Goal: Task Accomplishment & Management: Manage account settings

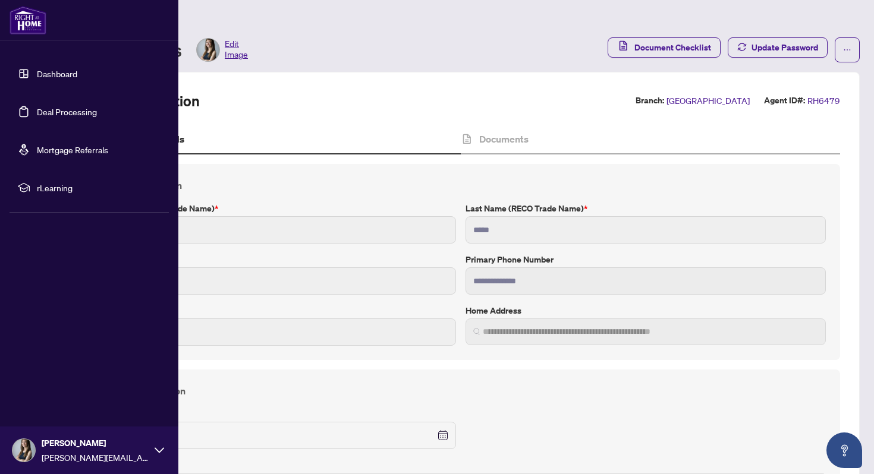
click at [40, 72] on link "Dashboard" at bounding box center [57, 73] width 40 height 11
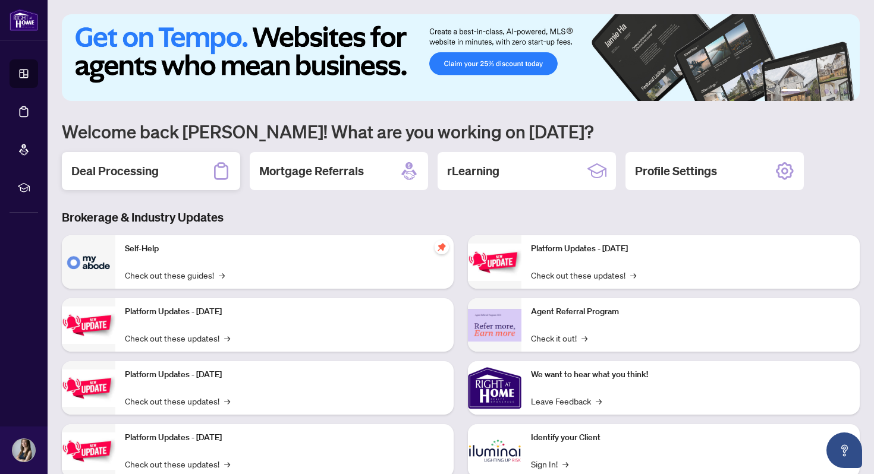
click at [189, 177] on div "Deal Processing" at bounding box center [151, 171] width 178 height 38
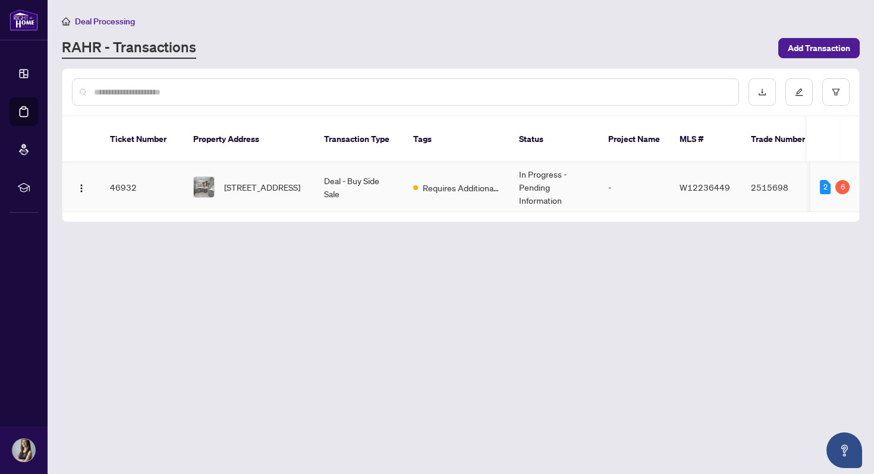
click at [344, 165] on td "Deal - Buy Side Sale" at bounding box center [359, 187] width 89 height 49
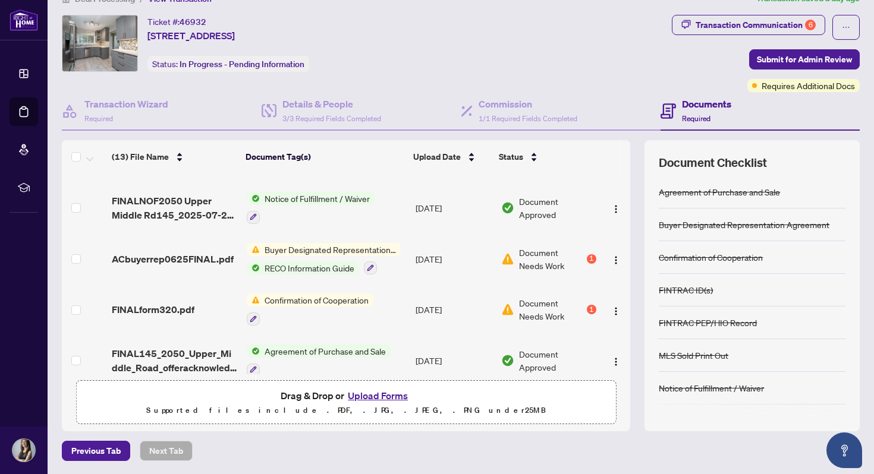
scroll to position [450, 0]
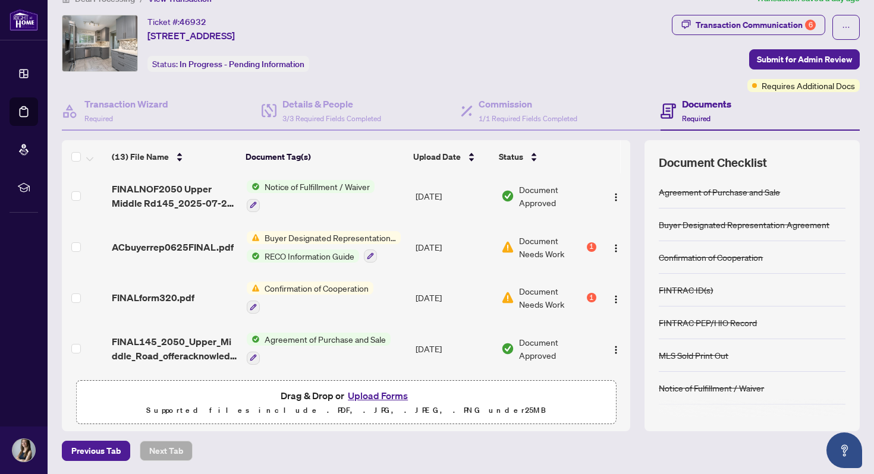
click at [355, 234] on span "Buyer Designated Representation Agreement" at bounding box center [330, 237] width 141 height 13
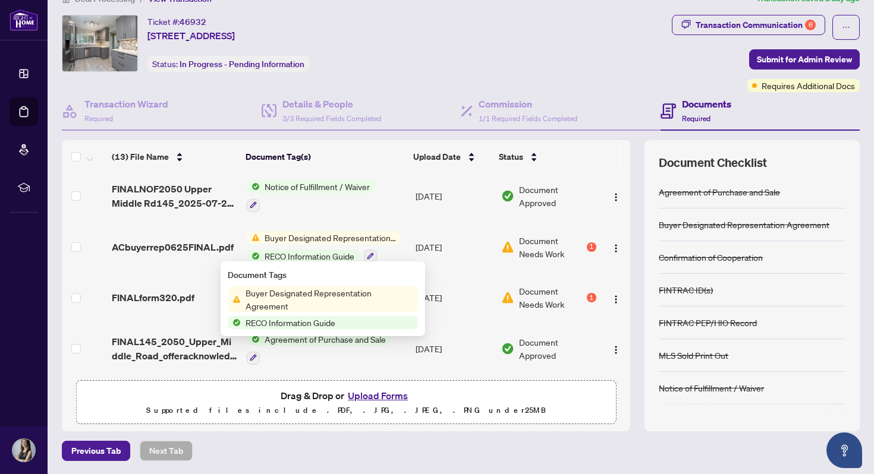
click at [314, 296] on span "Buyer Designated Representation Agreement" at bounding box center [329, 300] width 177 height 26
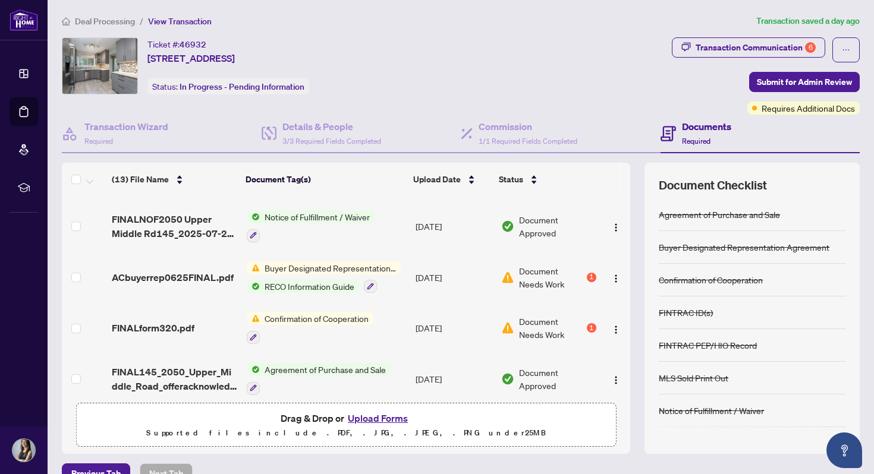
scroll to position [450, 0]
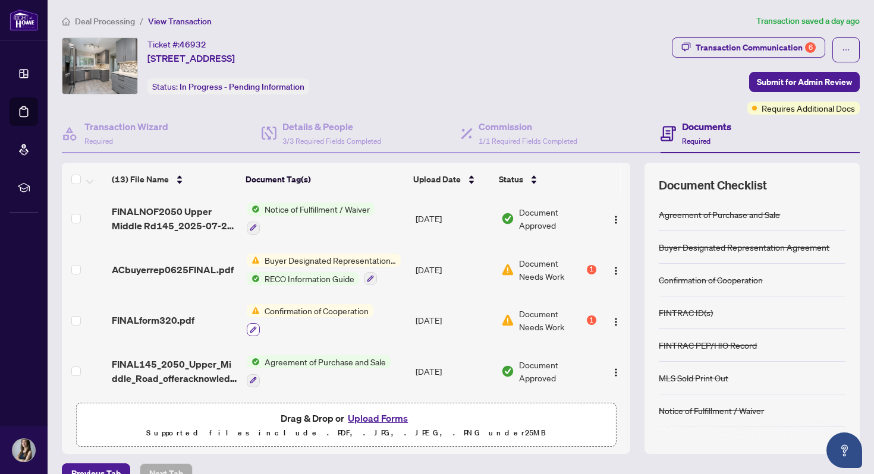
click at [257, 323] on button "button" at bounding box center [253, 329] width 13 height 13
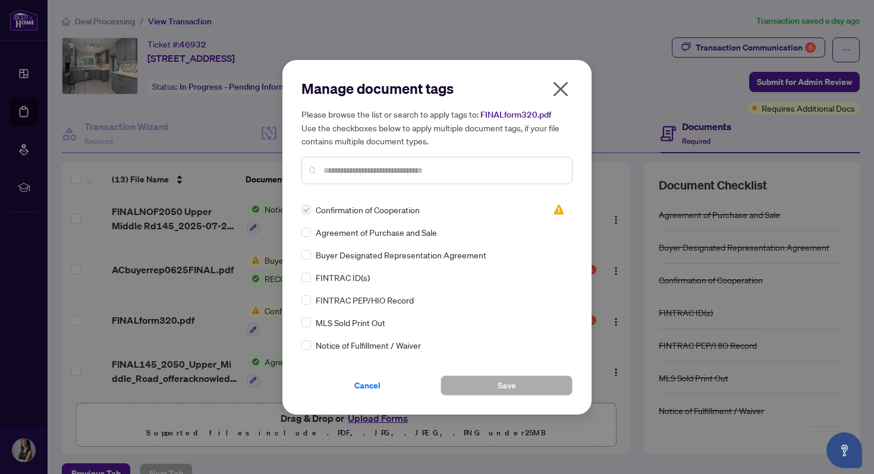
click at [561, 92] on icon "close" at bounding box center [560, 89] width 19 height 19
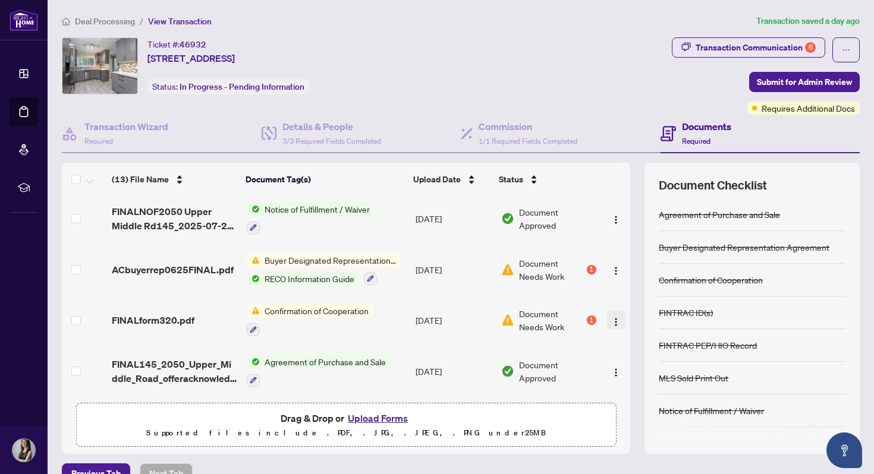
click at [611, 320] on img "button" at bounding box center [616, 323] width 10 height 10
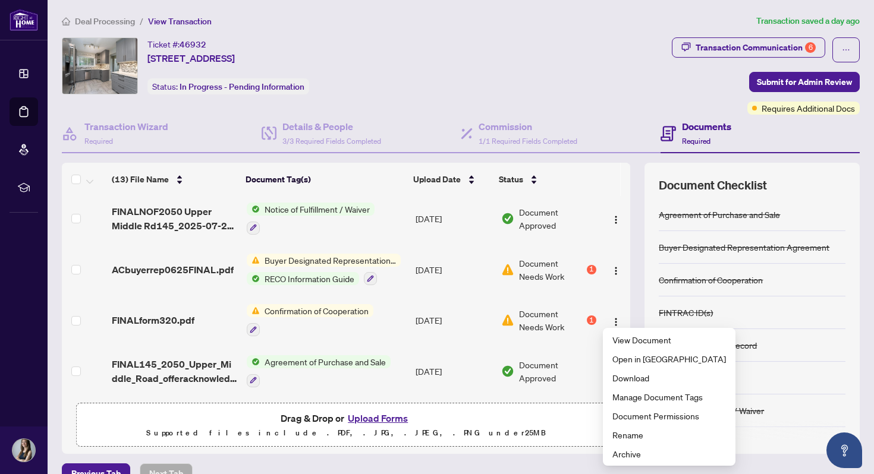
click at [459, 54] on div "Ticket #: 46932 [STREET_ADDRESS] Status: In Progress - Pending Information" at bounding box center [364, 65] width 605 height 57
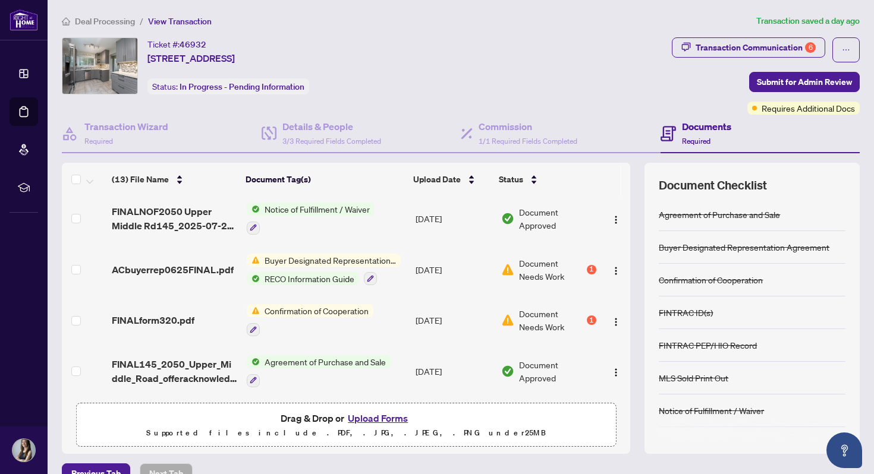
scroll to position [23, 0]
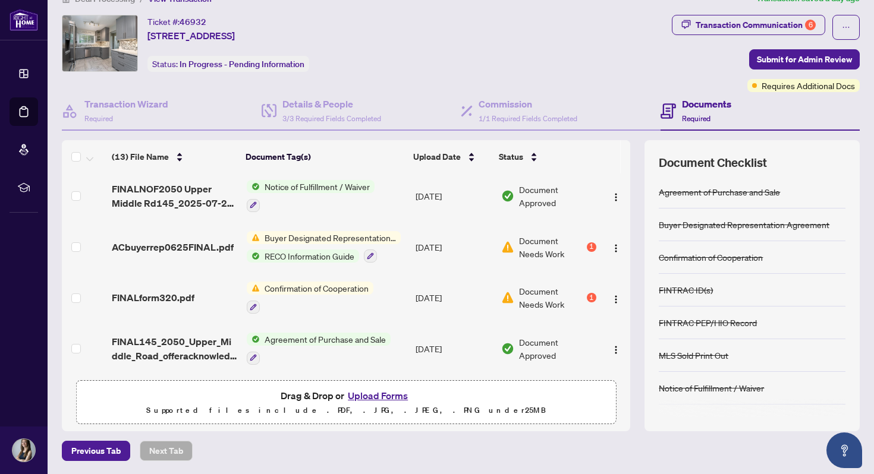
click at [368, 396] on button "Upload Forms" at bounding box center [377, 395] width 67 height 15
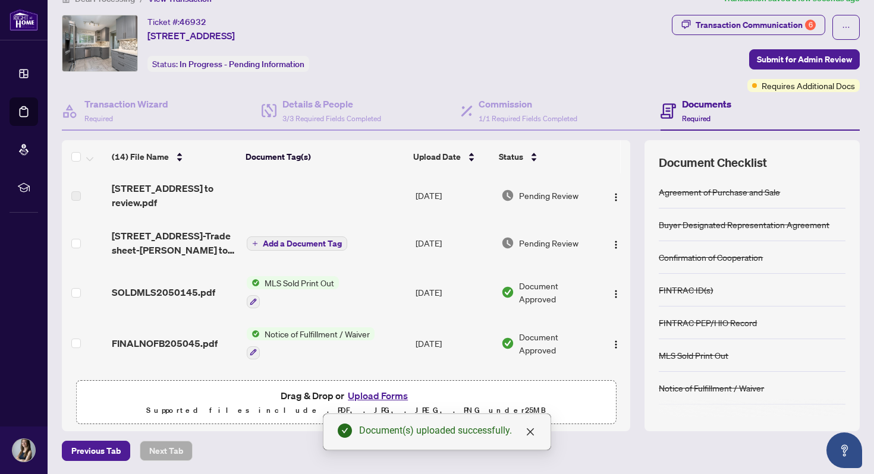
scroll to position [0, 0]
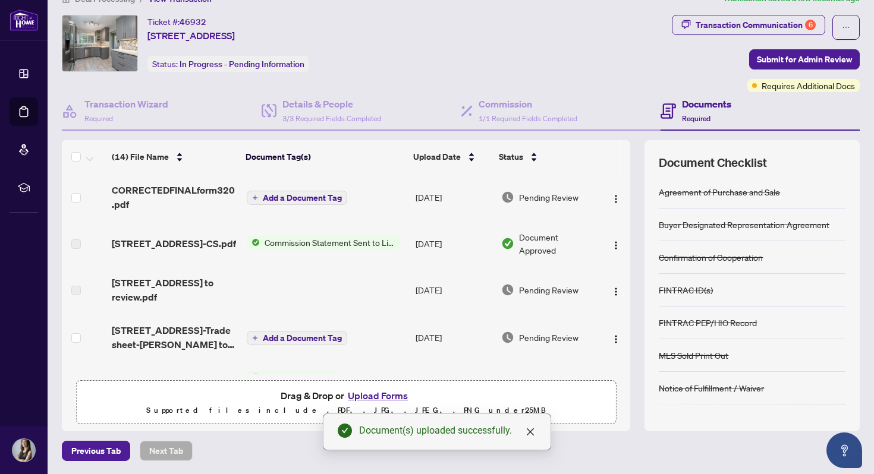
click at [302, 202] on button "Add a Document Tag" at bounding box center [297, 198] width 100 height 14
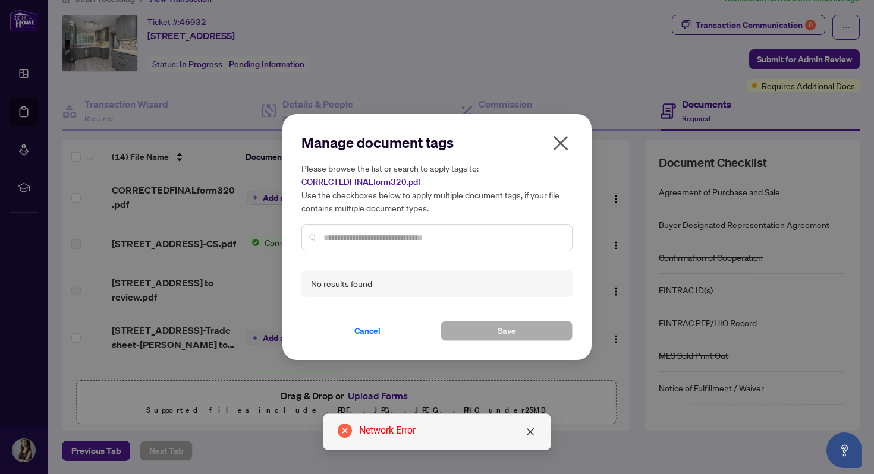
click at [332, 228] on div at bounding box center [436, 237] width 271 height 27
click at [332, 232] on input "text" at bounding box center [442, 237] width 239 height 13
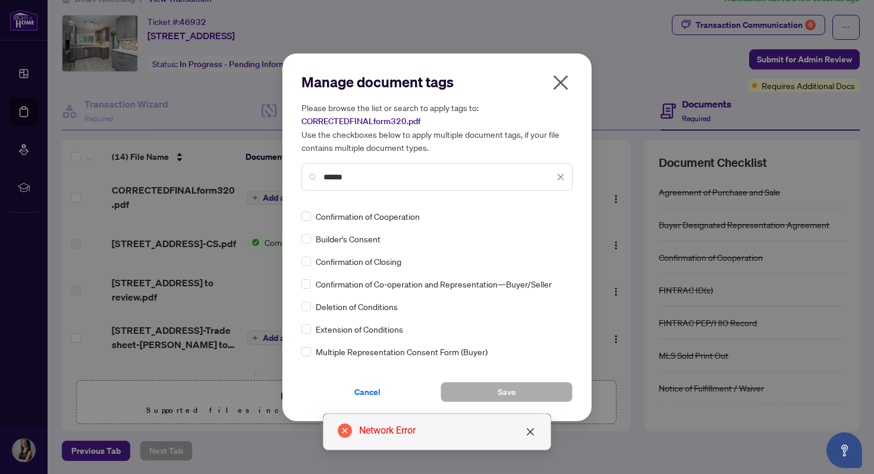
type input "******"
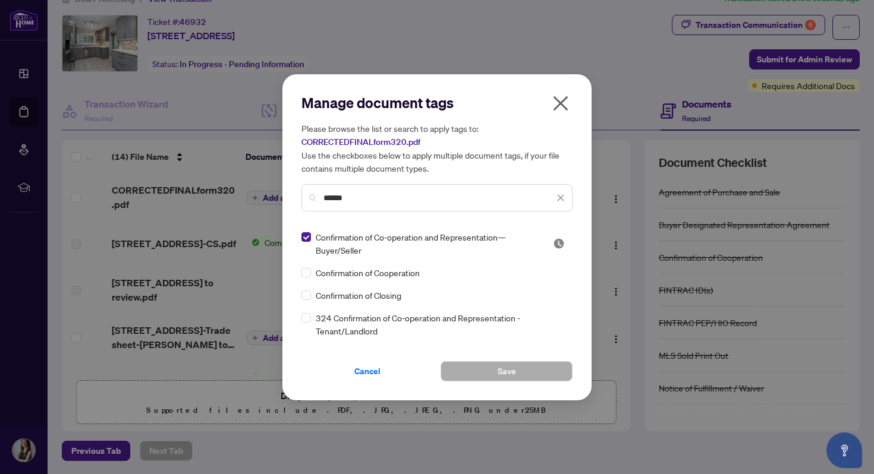
click at [561, 98] on icon "close" at bounding box center [560, 103] width 19 height 19
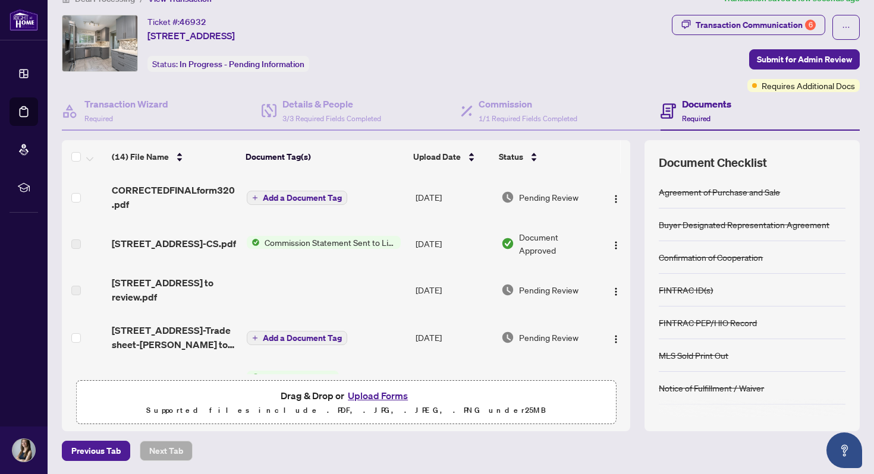
click at [304, 199] on span "Add a Document Tag" at bounding box center [302, 198] width 79 height 8
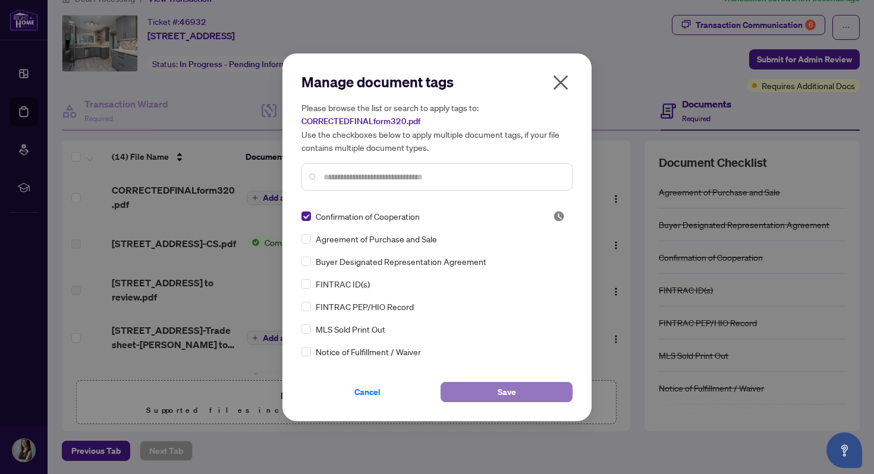
click at [461, 386] on button "Save" at bounding box center [507, 392] width 132 height 20
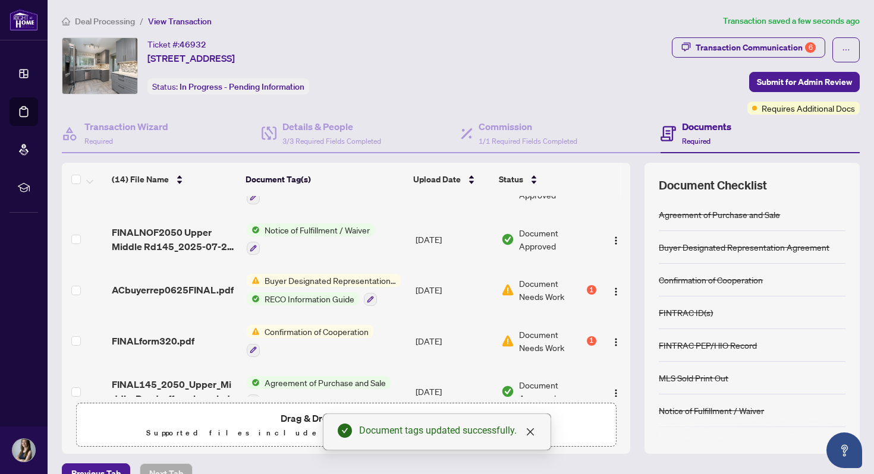
scroll to position [500, 0]
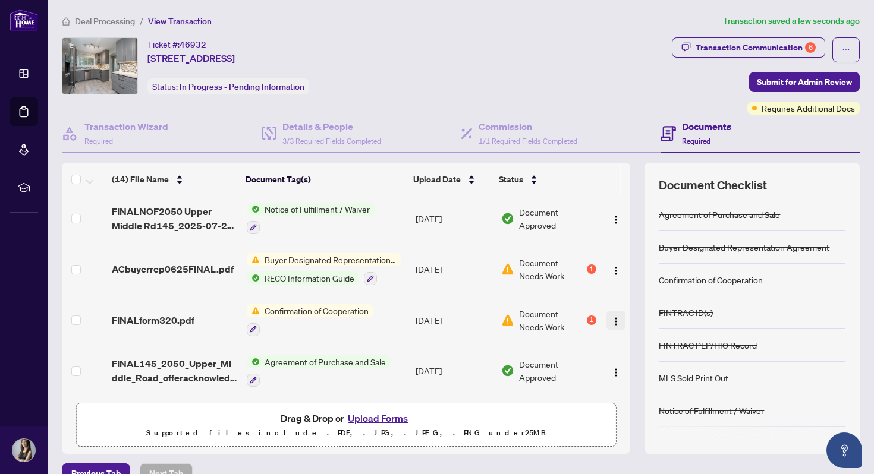
click at [611, 317] on img "button" at bounding box center [616, 322] width 10 height 10
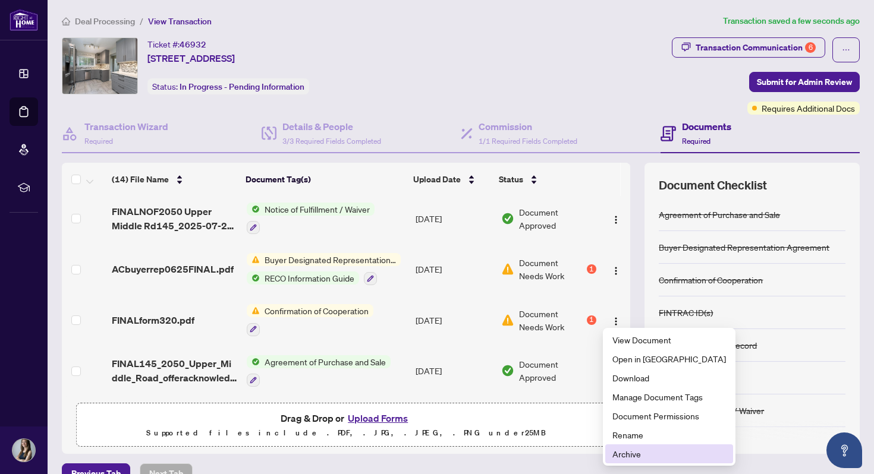
click at [631, 450] on span "Archive" at bounding box center [669, 454] width 114 height 13
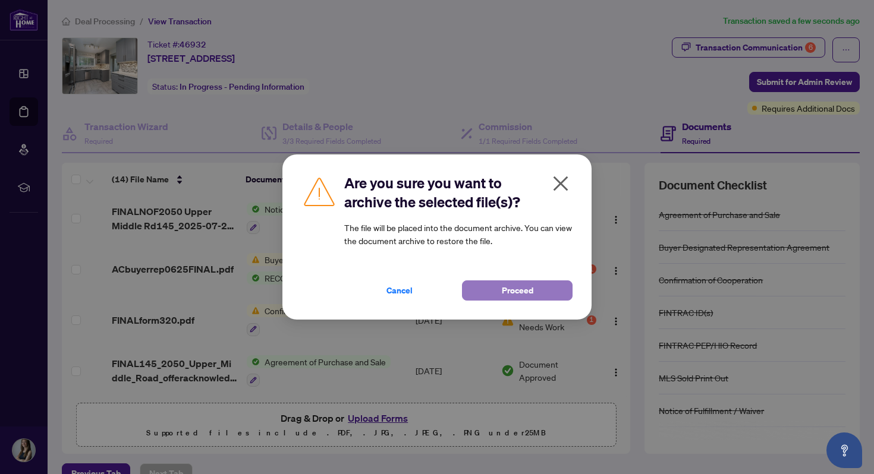
click at [496, 293] on button "Proceed" at bounding box center [517, 291] width 111 height 20
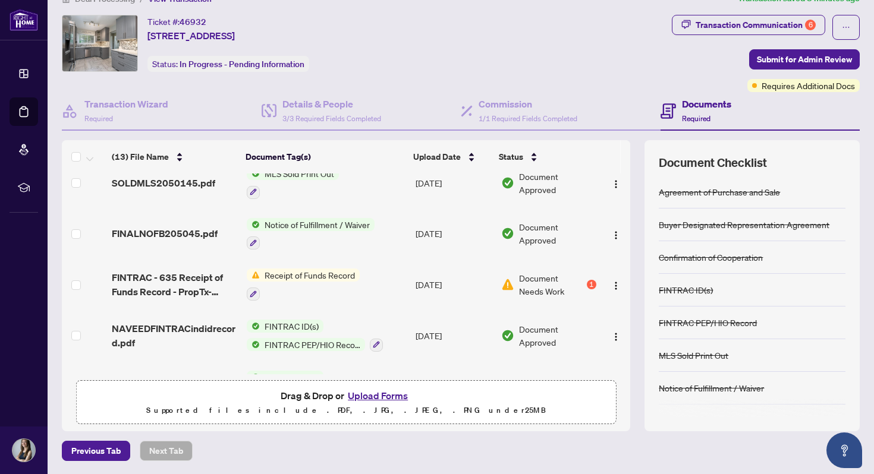
scroll to position [206, 0]
click at [263, 278] on span "Receipt of Funds Record" at bounding box center [310, 276] width 100 height 13
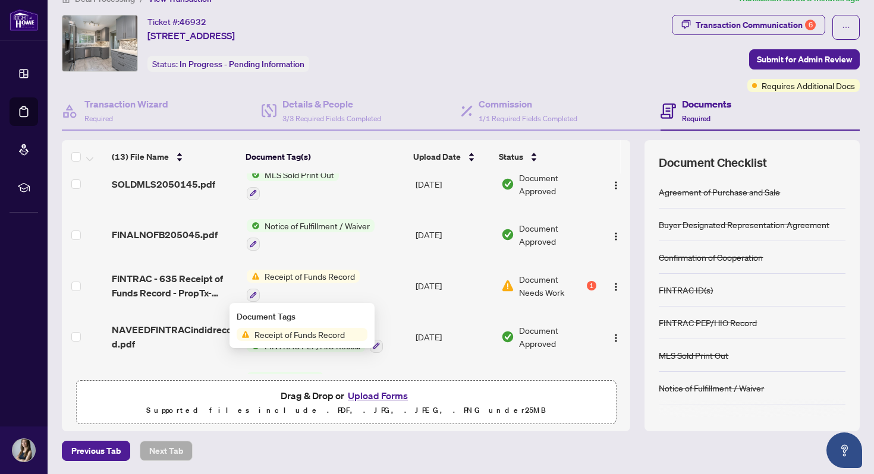
click at [533, 284] on span "Document Needs Work" at bounding box center [551, 286] width 65 height 26
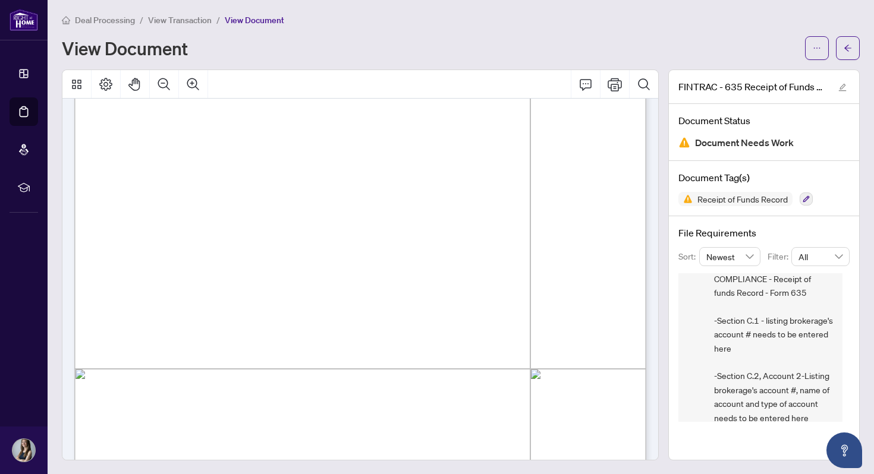
scroll to position [49, 0]
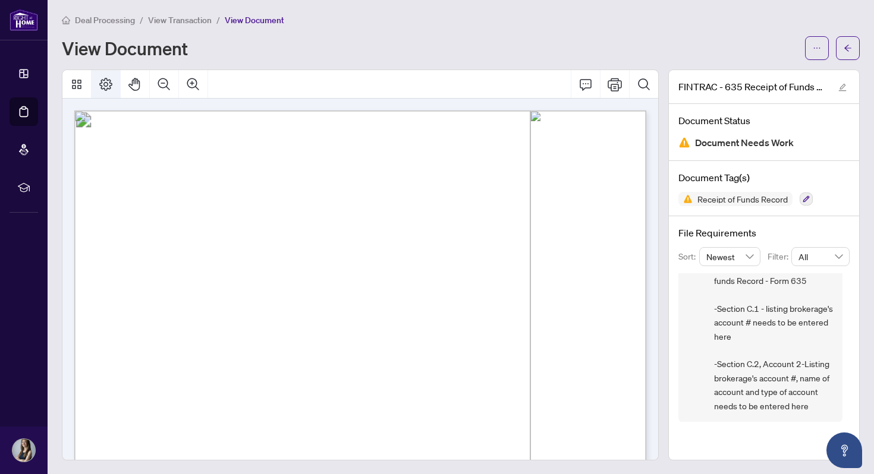
click at [101, 86] on icon "Page Layout" at bounding box center [106, 84] width 14 height 14
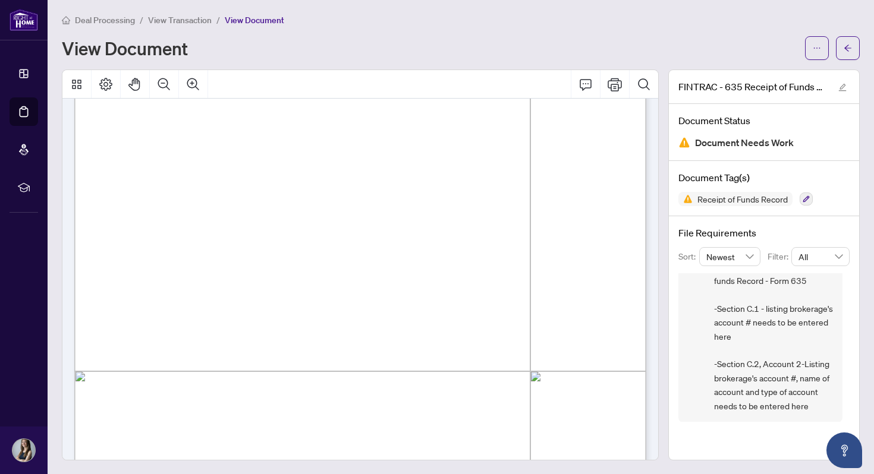
scroll to position [224, 0]
click at [843, 89] on icon "edit" at bounding box center [842, 87] width 8 height 8
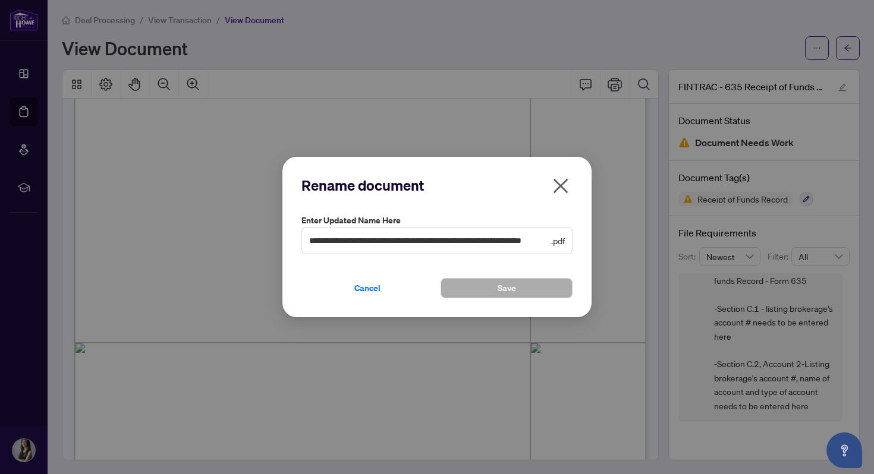
click at [564, 184] on icon "close" at bounding box center [560, 186] width 19 height 19
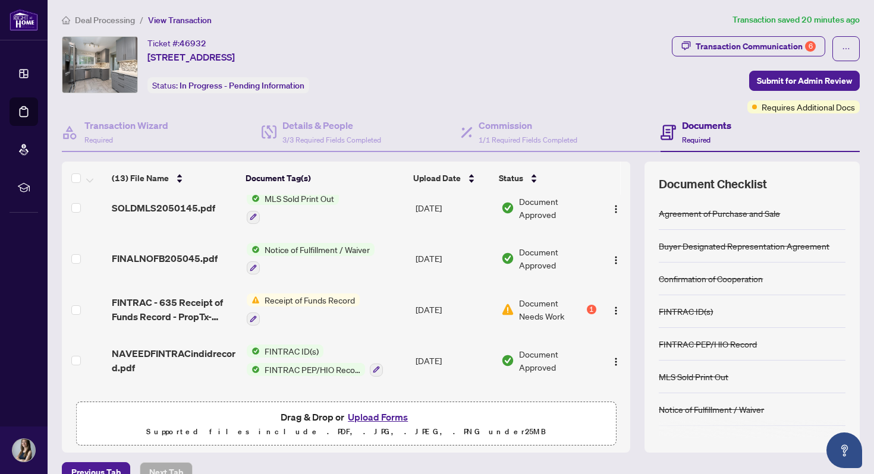
scroll to position [209, 0]
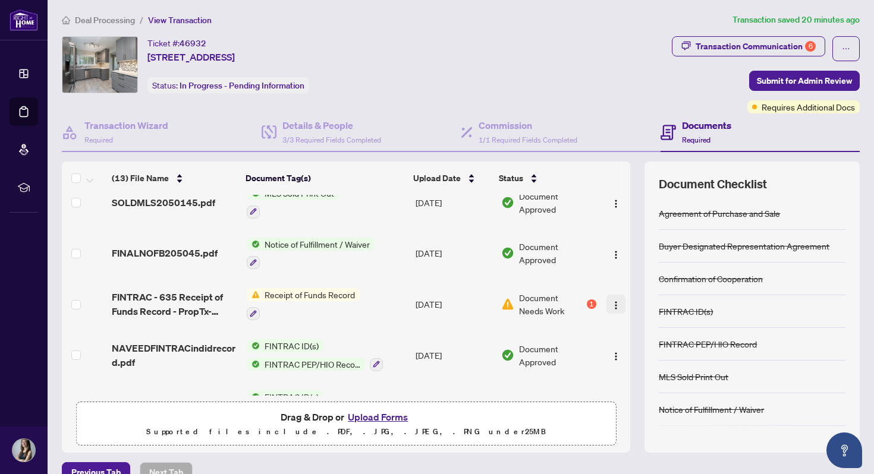
click at [612, 309] on img "button" at bounding box center [616, 306] width 10 height 10
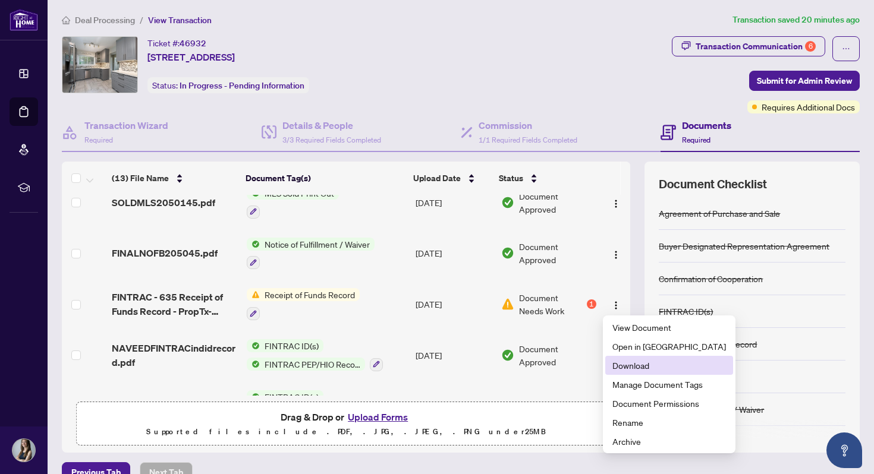
click at [646, 371] on span "Download" at bounding box center [669, 365] width 114 height 13
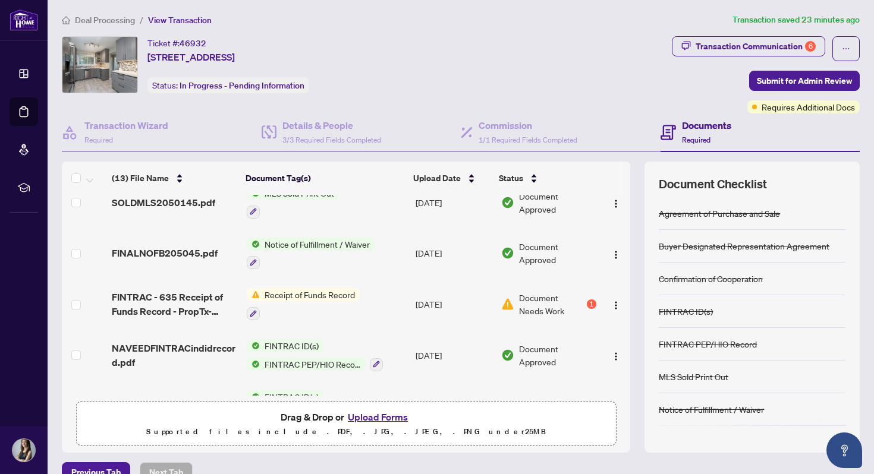
click at [557, 306] on span "Document Needs Work" at bounding box center [551, 304] width 65 height 26
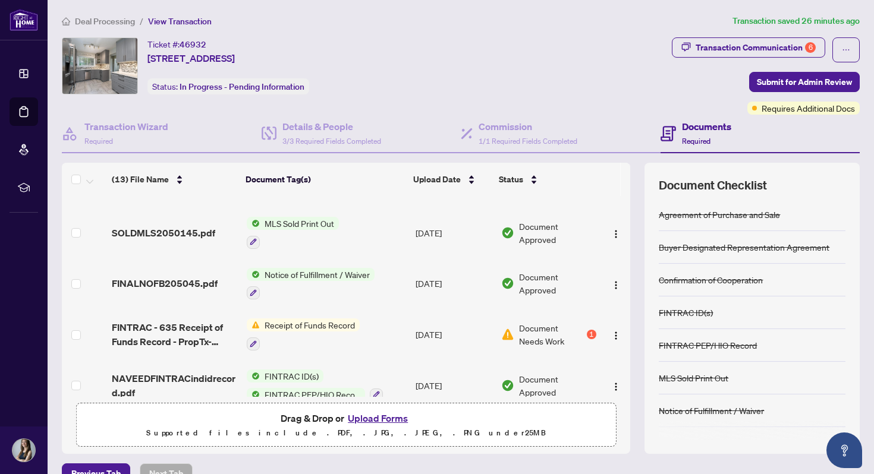
scroll to position [175, 0]
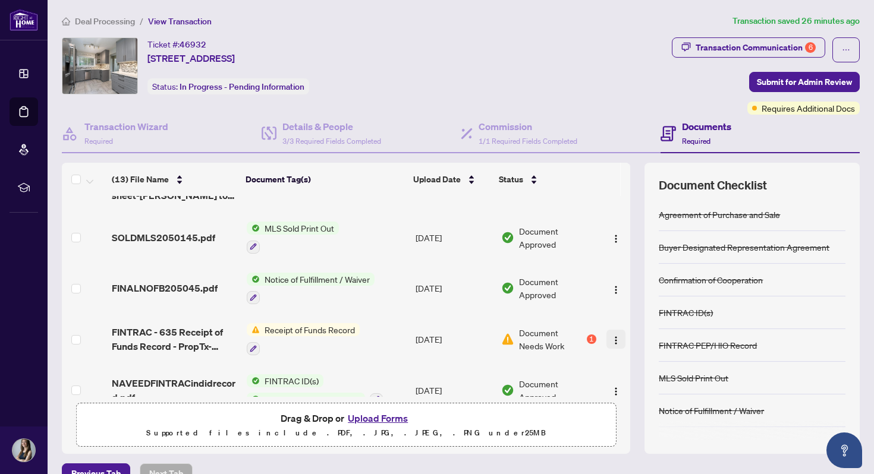
click at [611, 341] on img "button" at bounding box center [616, 341] width 10 height 10
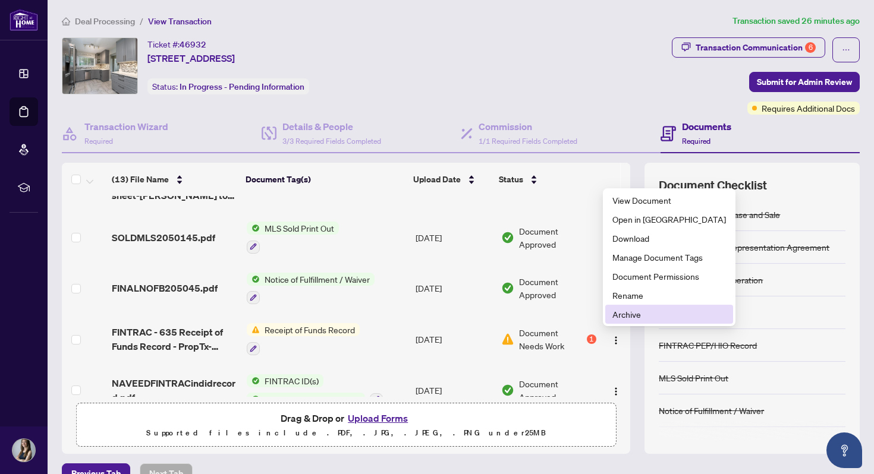
click at [620, 316] on span "Archive" at bounding box center [669, 314] width 114 height 13
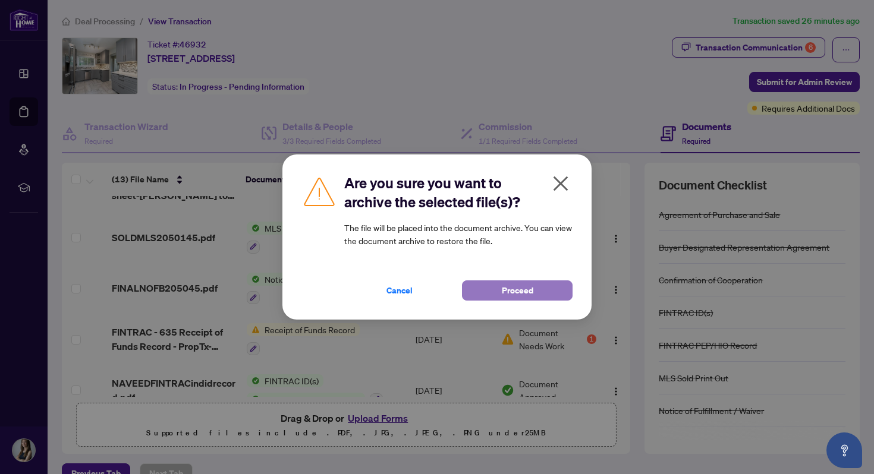
click at [473, 291] on button "Proceed" at bounding box center [517, 291] width 111 height 20
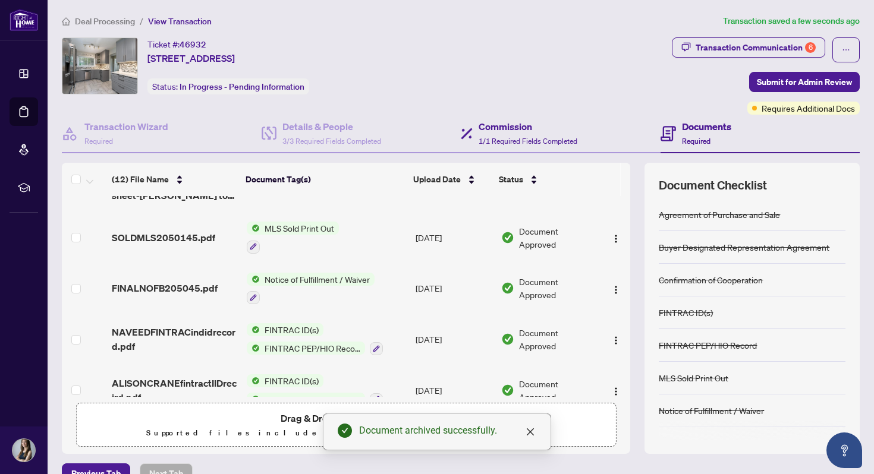
scroll to position [23, 0]
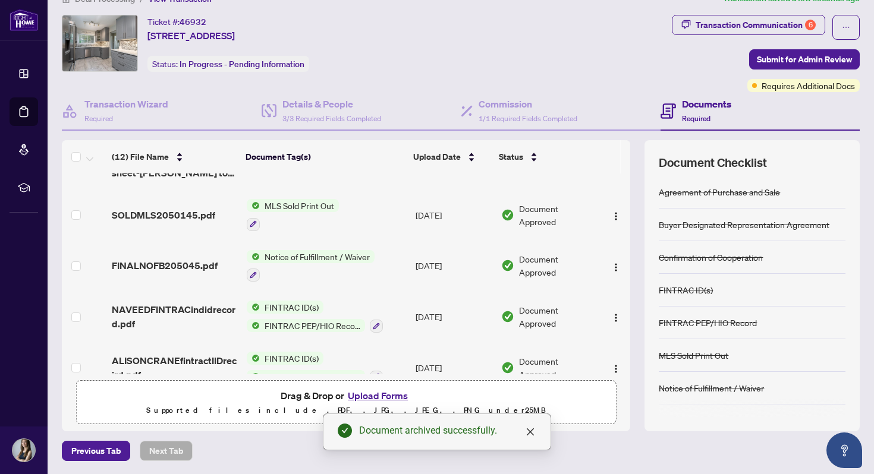
click at [384, 400] on button "Upload Forms" at bounding box center [377, 395] width 67 height 15
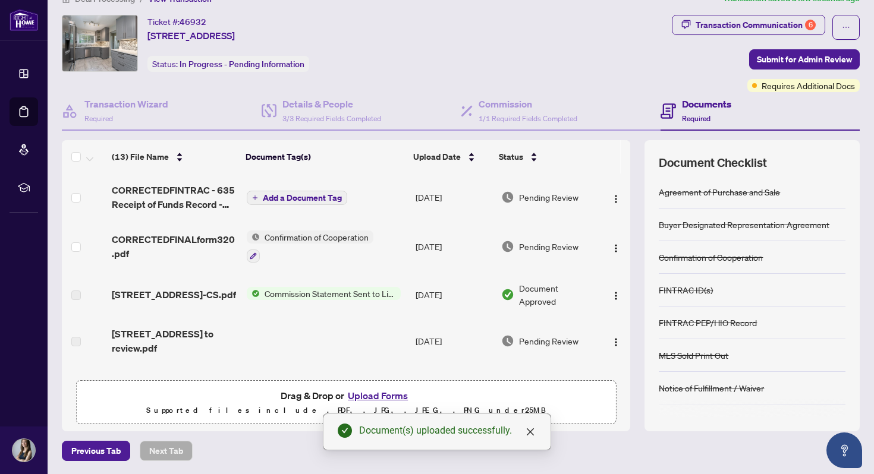
scroll to position [0, 0]
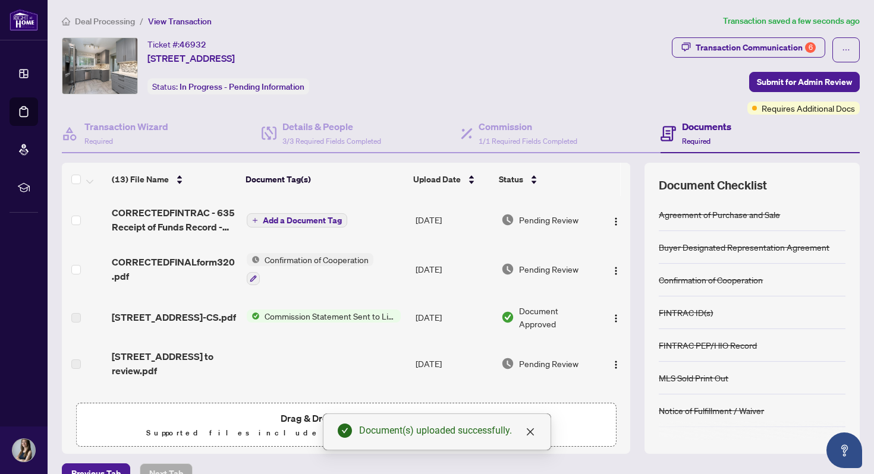
click at [272, 221] on span "Add a Document Tag" at bounding box center [302, 220] width 79 height 8
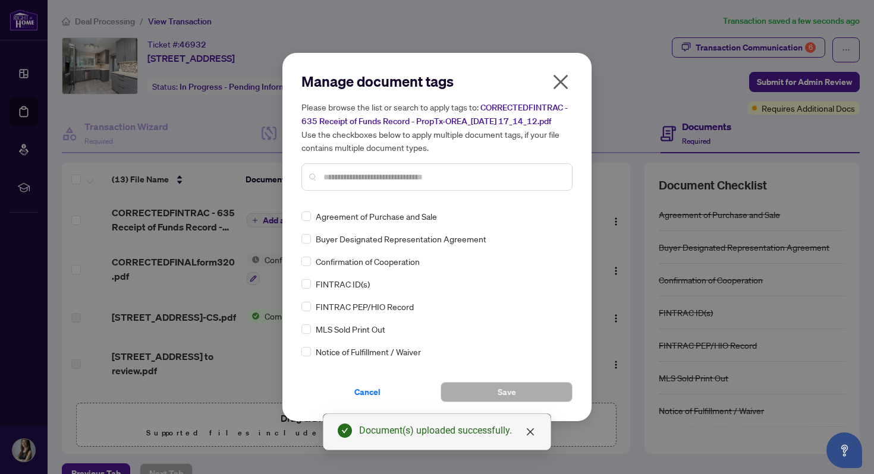
click at [366, 178] on input "text" at bounding box center [442, 177] width 239 height 13
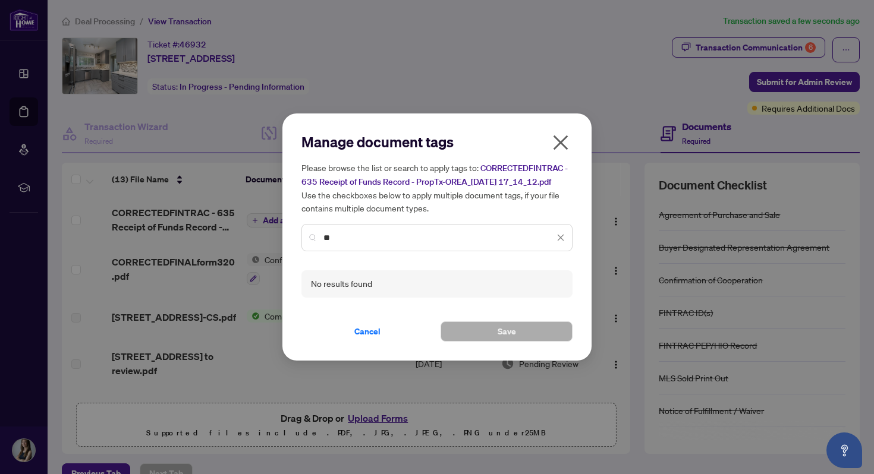
type input "*"
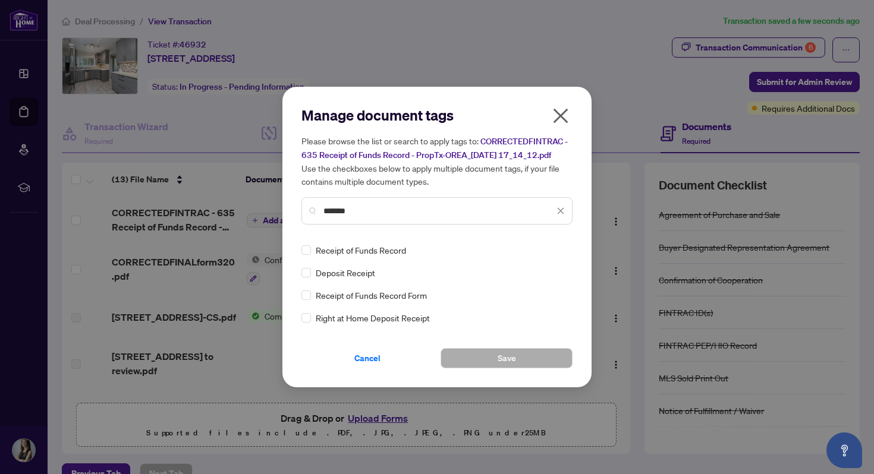
click at [356, 251] on span "Receipt of Funds Record" at bounding box center [361, 250] width 90 height 13
drag, startPoint x: 352, startPoint y: 210, endPoint x: 285, endPoint y: 210, distance: 66.6
click at [286, 210] on div "Manage document tags Please browse the list or search to apply tags to: CORRECT…" at bounding box center [436, 237] width 309 height 301
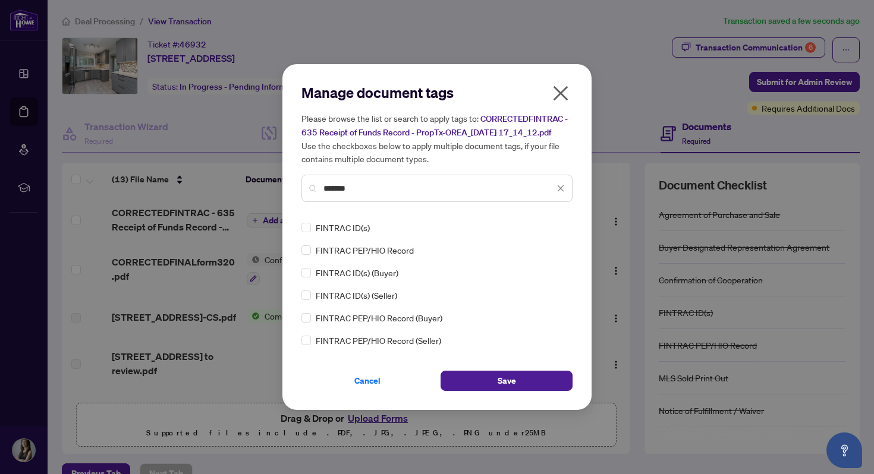
drag, startPoint x: 367, startPoint y: 188, endPoint x: 198, endPoint y: 181, distance: 169.6
click at [199, 183] on div "Manage document tags Please browse the list or search to apply tags to: CORRECT…" at bounding box center [437, 237] width 874 height 474
type input "*******"
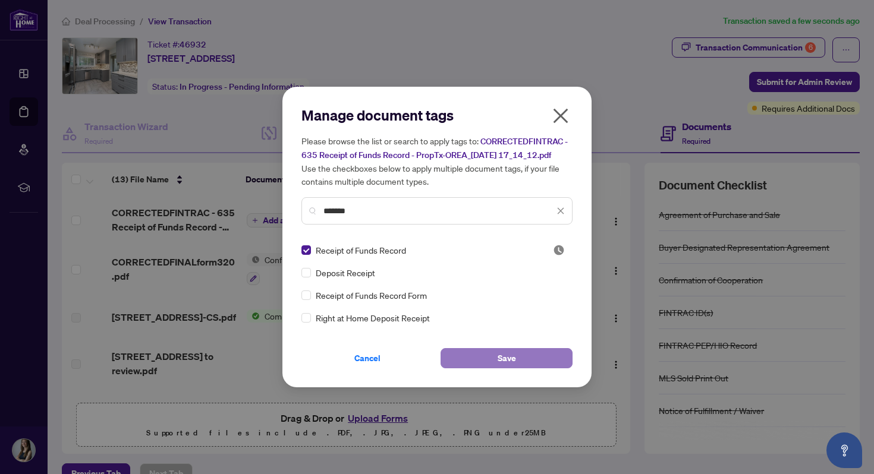
click at [495, 363] on button "Save" at bounding box center [507, 358] width 132 height 20
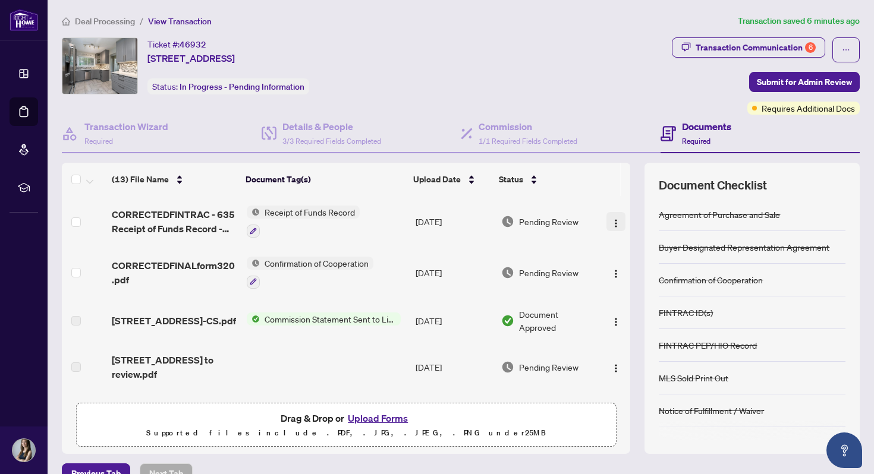
click at [614, 224] on img "button" at bounding box center [616, 224] width 10 height 10
click at [599, 101] on div "Ticket #: 46932 [STREET_ADDRESS] Status: In Progress - Pending Information" at bounding box center [364, 75] width 610 height 77
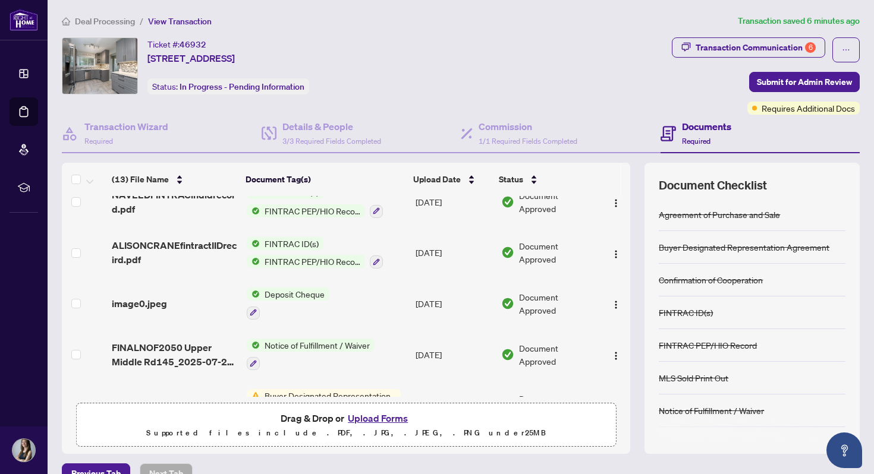
scroll to position [450, 0]
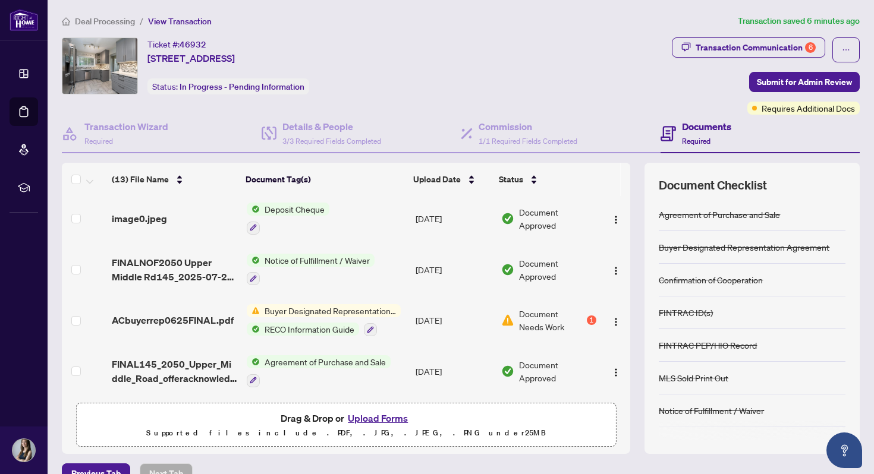
click at [589, 317] on div "1" at bounding box center [592, 321] width 10 height 10
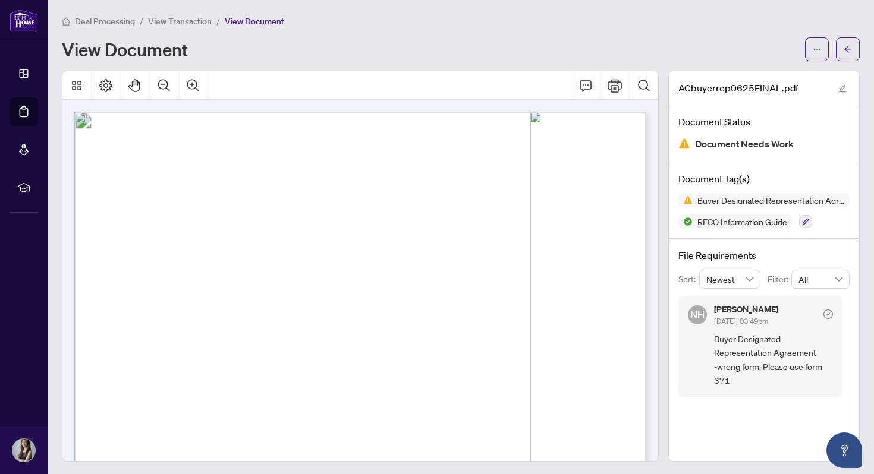
click at [832, 312] on div "NH [PERSON_NAME] [DATE], 03:49pm Buyer Designated Representation Agreement -wro…" at bounding box center [760, 347] width 164 height 102
click at [832, 312] on icon "check-circle" at bounding box center [829, 315] width 10 height 10
click at [827, 312] on icon "check-circle" at bounding box center [829, 315] width 10 height 10
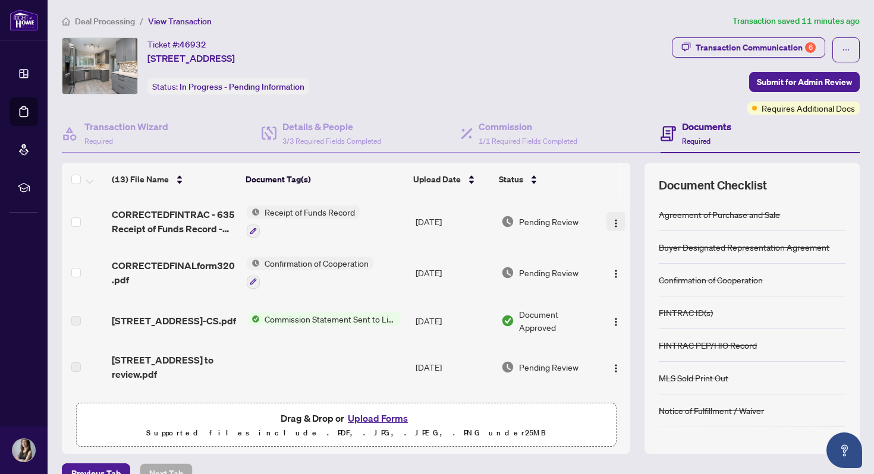
click at [614, 222] on img "button" at bounding box center [616, 224] width 10 height 10
click at [636, 140] on div "Commission 1/1 Required Fields Completed" at bounding box center [561, 134] width 200 height 39
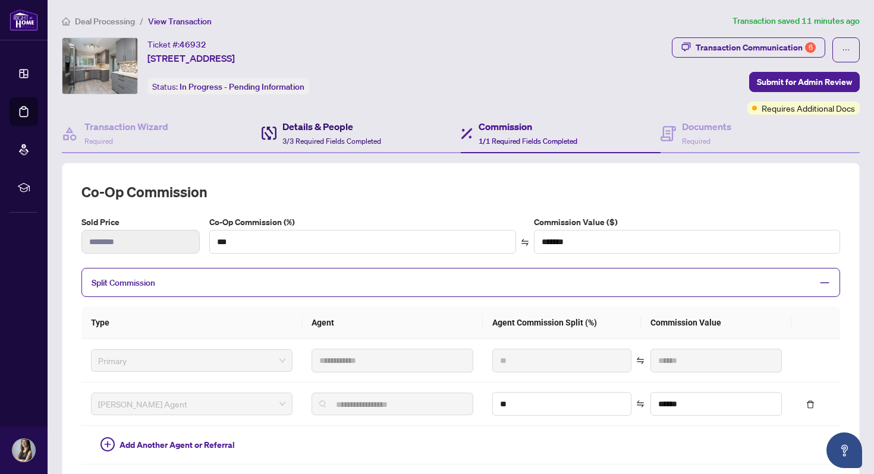
click at [348, 128] on h4 "Details & People" at bounding box center [331, 127] width 99 height 14
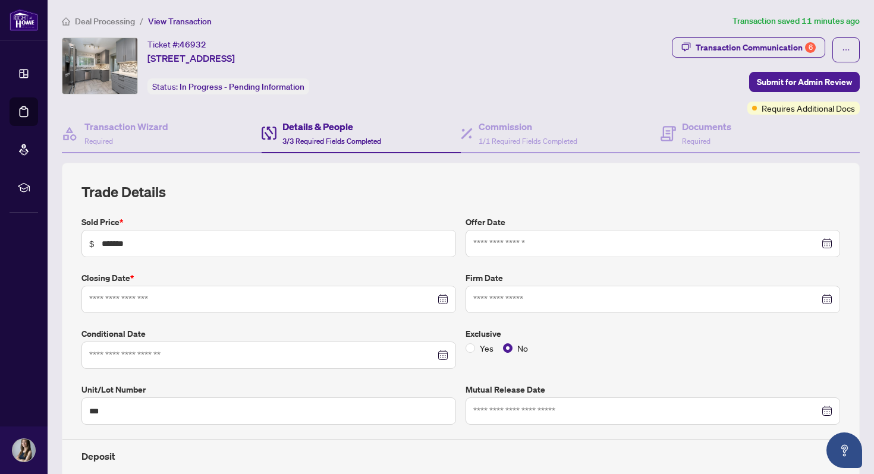
type input "**********"
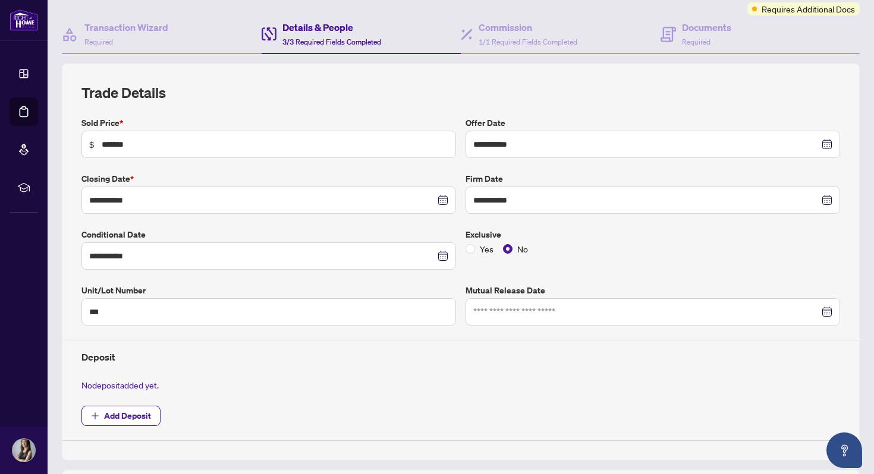
scroll to position [100, 0]
click at [492, 33] on h4 "Commission" at bounding box center [528, 27] width 99 height 14
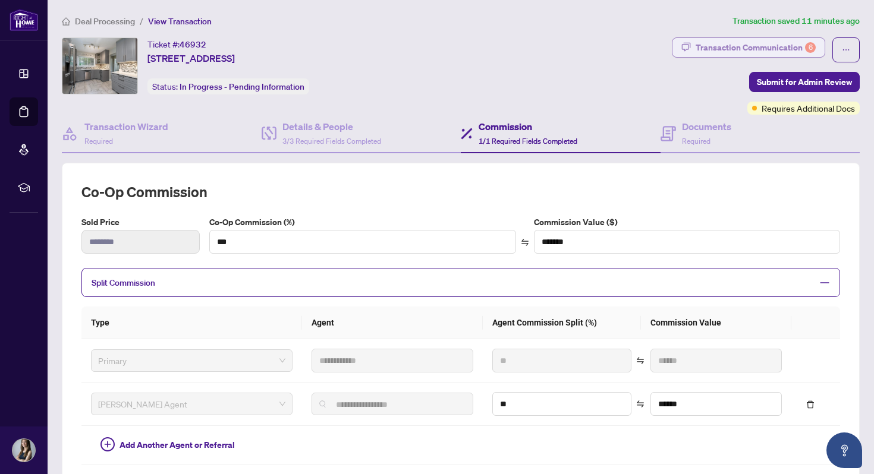
click at [722, 44] on div "Transaction Communication 6" at bounding box center [756, 47] width 120 height 19
type textarea "**********"
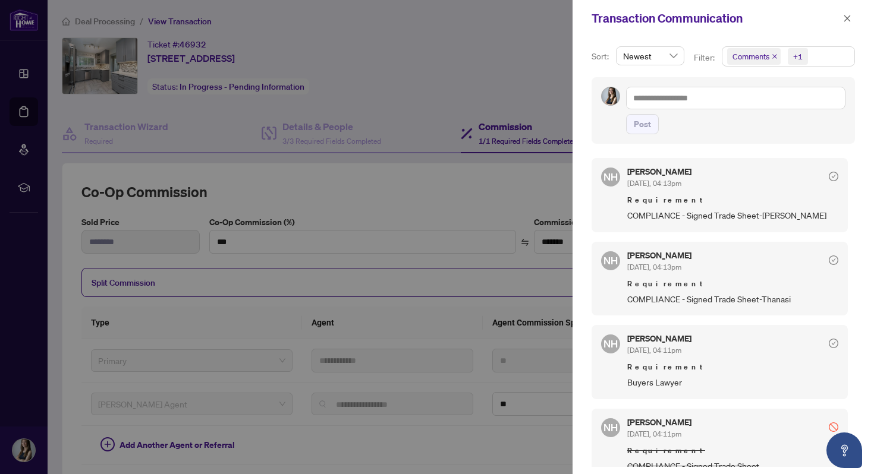
click at [709, 191] on div "[PERSON_NAME] [DATE], 04:13pm Requirement COMPLIANCE - Signed Trade Sheet-[PERS…" at bounding box center [732, 195] width 211 height 55
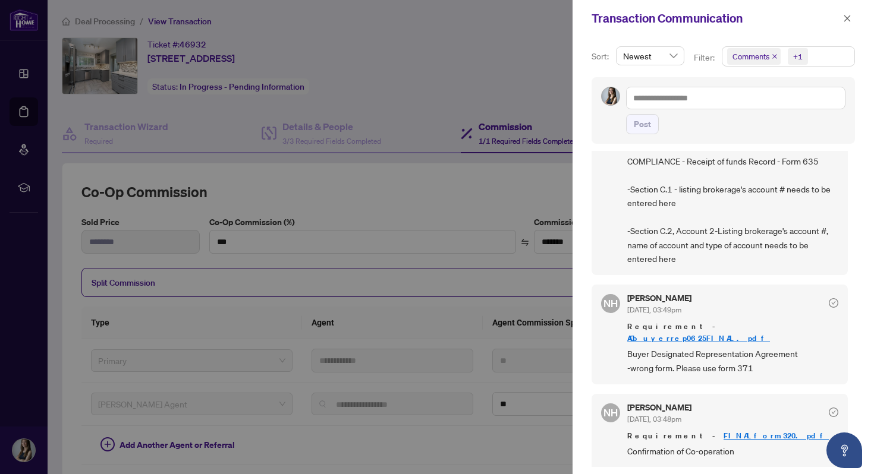
scroll to position [2, 0]
click at [847, 23] on span "button" at bounding box center [847, 18] width 8 height 19
